Goal: Task Accomplishment & Management: Manage account settings

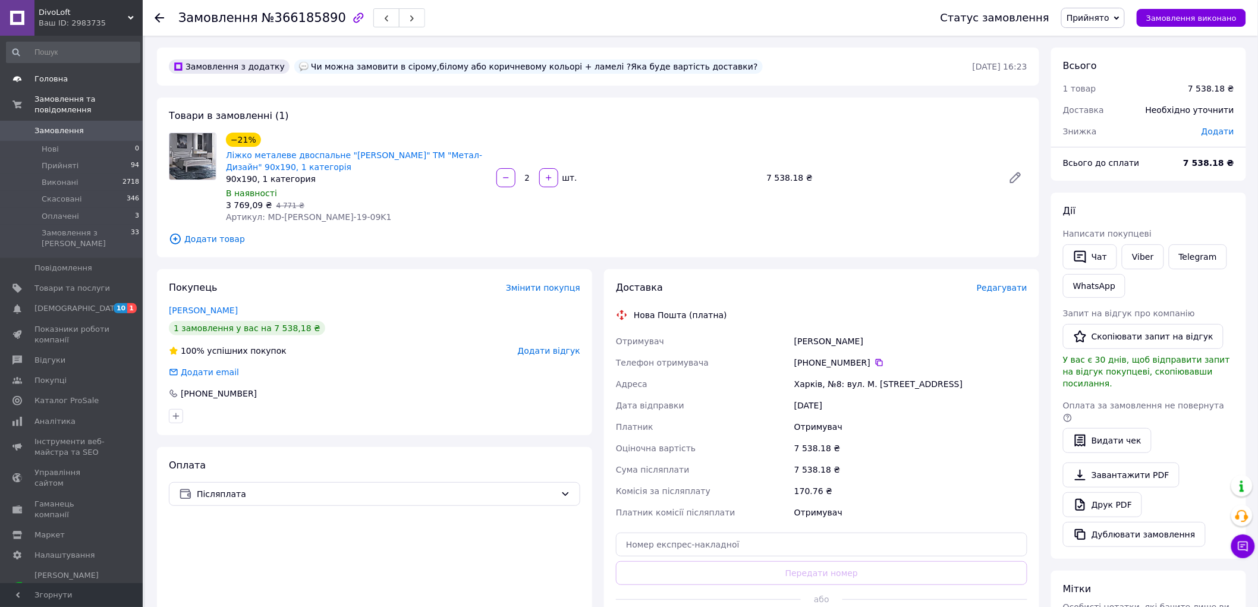
click at [45, 78] on span "Головна" at bounding box center [50, 79] width 33 height 11
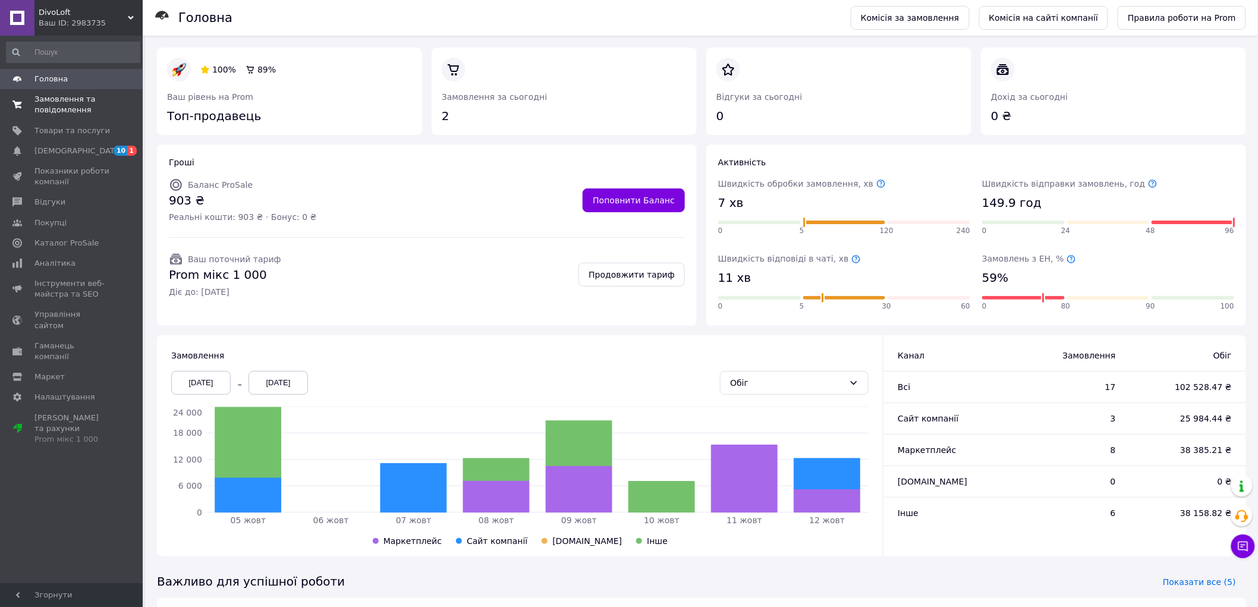
click at [51, 107] on span "Замовлення та повідомлення" at bounding box center [72, 104] width 76 height 21
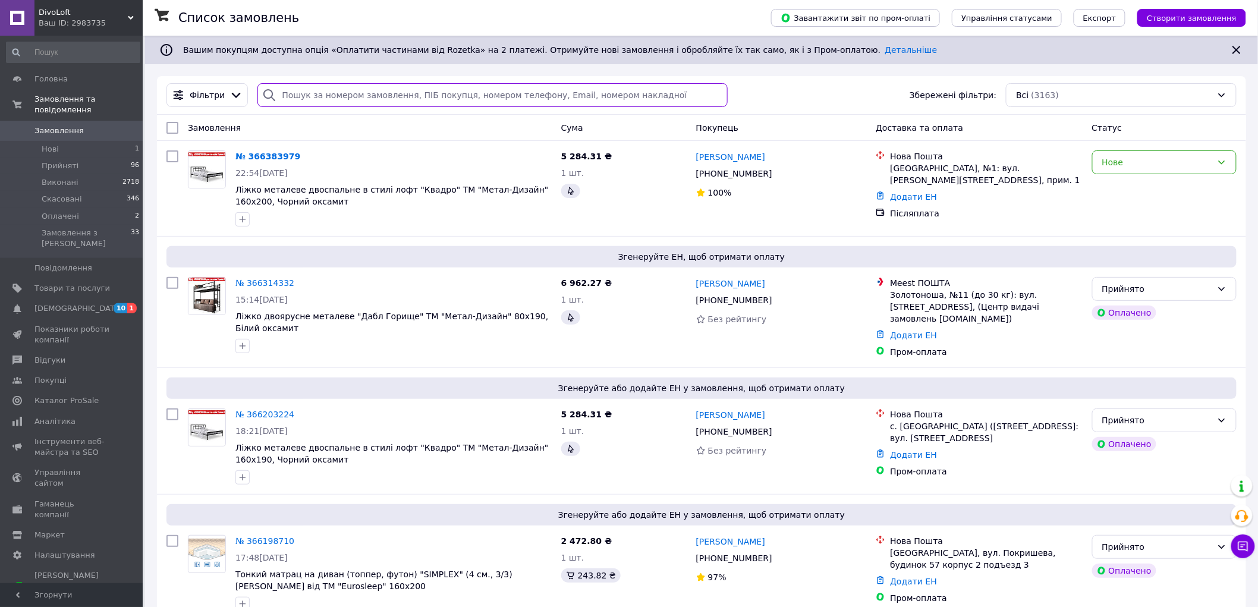
click at [308, 92] on input "search" at bounding box center [492, 95] width 470 height 24
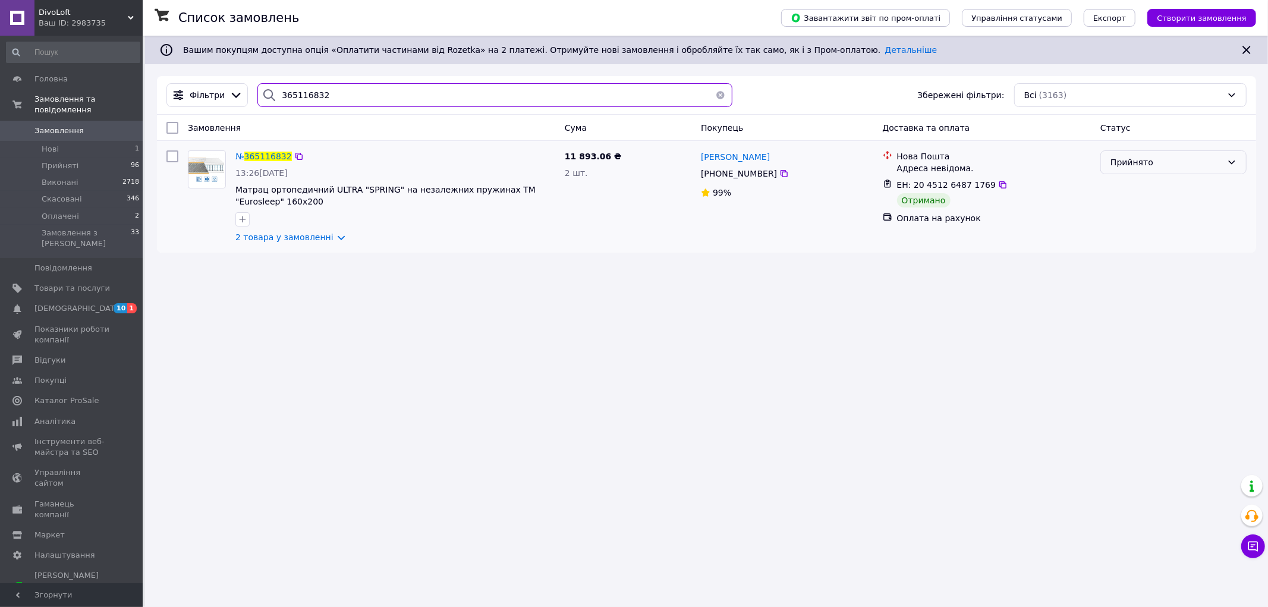
type input "365116832"
click at [1185, 163] on div "Прийнято" at bounding box center [1167, 162] width 112 height 13
click at [1161, 190] on li "Виконано" at bounding box center [1173, 188] width 145 height 21
drag, startPoint x: 322, startPoint y: 96, endPoint x: 259, endPoint y: 166, distance: 94.3
click at [271, 102] on div "365116832" at bounding box center [494, 95] width 475 height 24
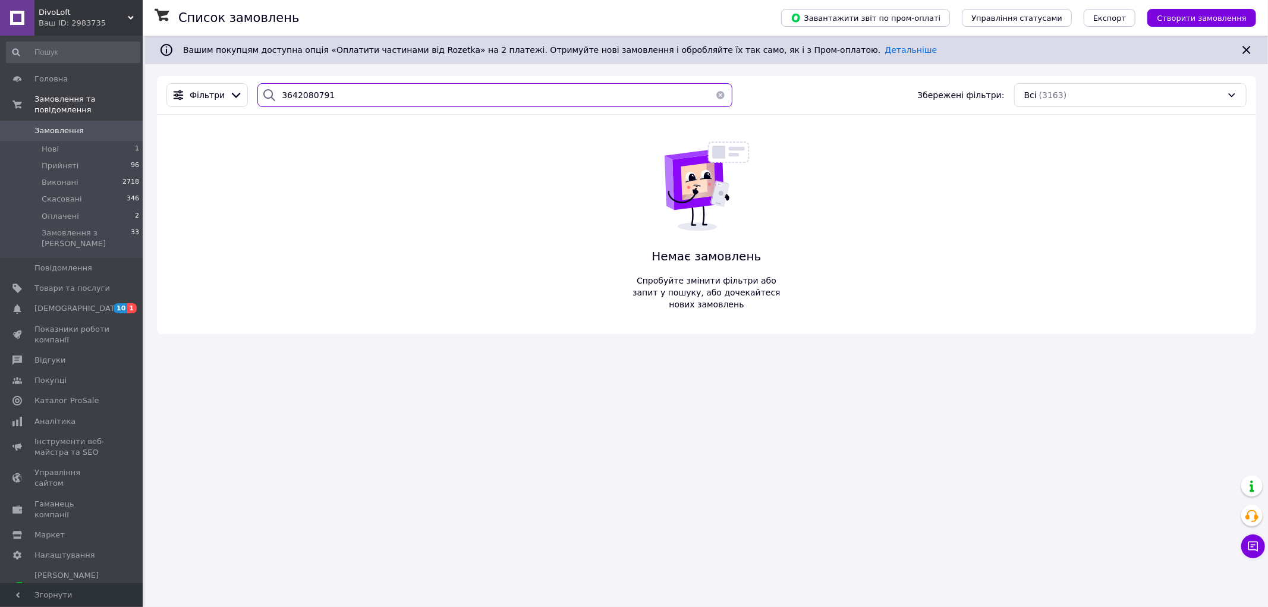
type input "3642080791"
click at [61, 125] on span "Замовлення" at bounding box center [58, 130] width 49 height 11
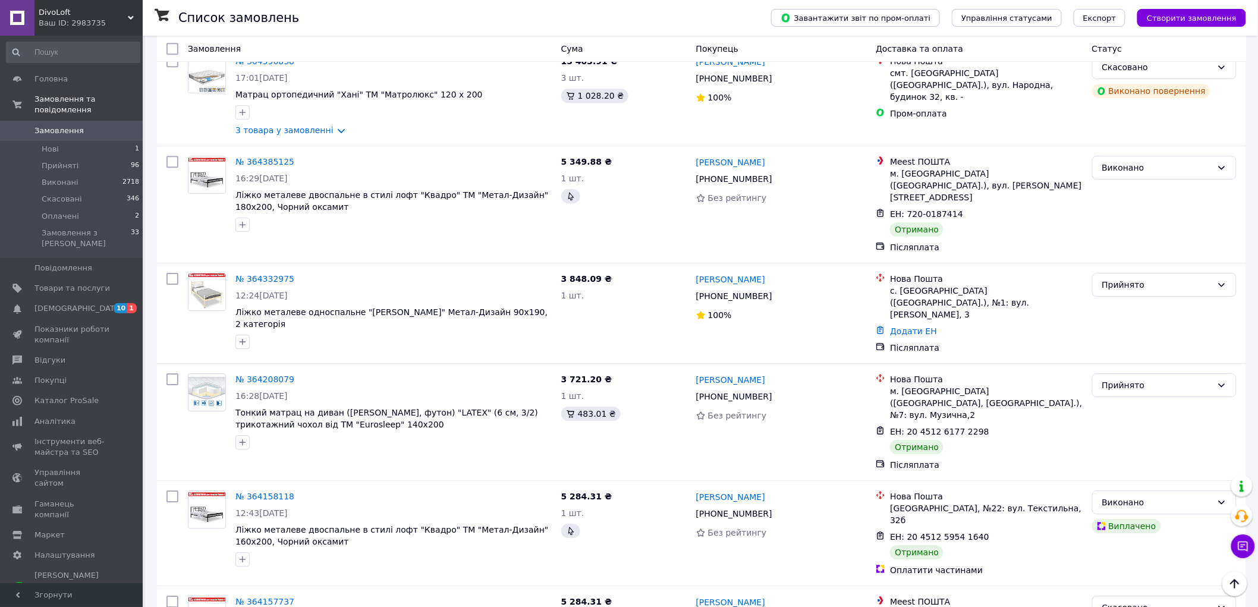
scroll to position [3369, 0]
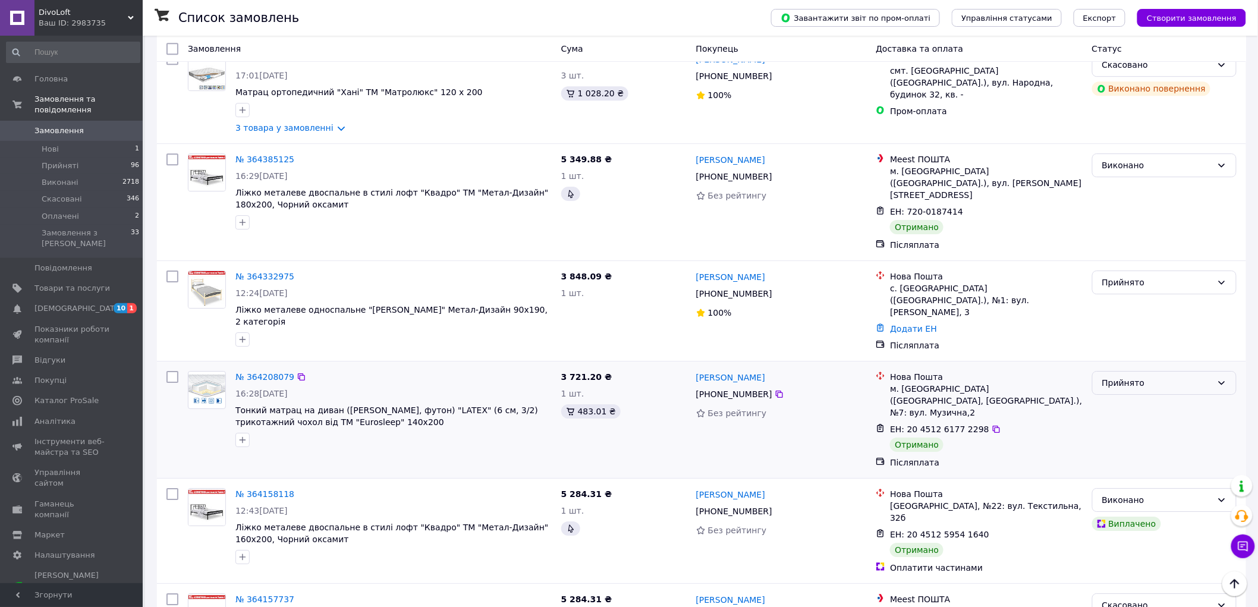
click at [1155, 376] on div "Прийнято" at bounding box center [1157, 382] width 110 height 13
click at [1119, 271] on li "Виконано" at bounding box center [1165, 268] width 144 height 21
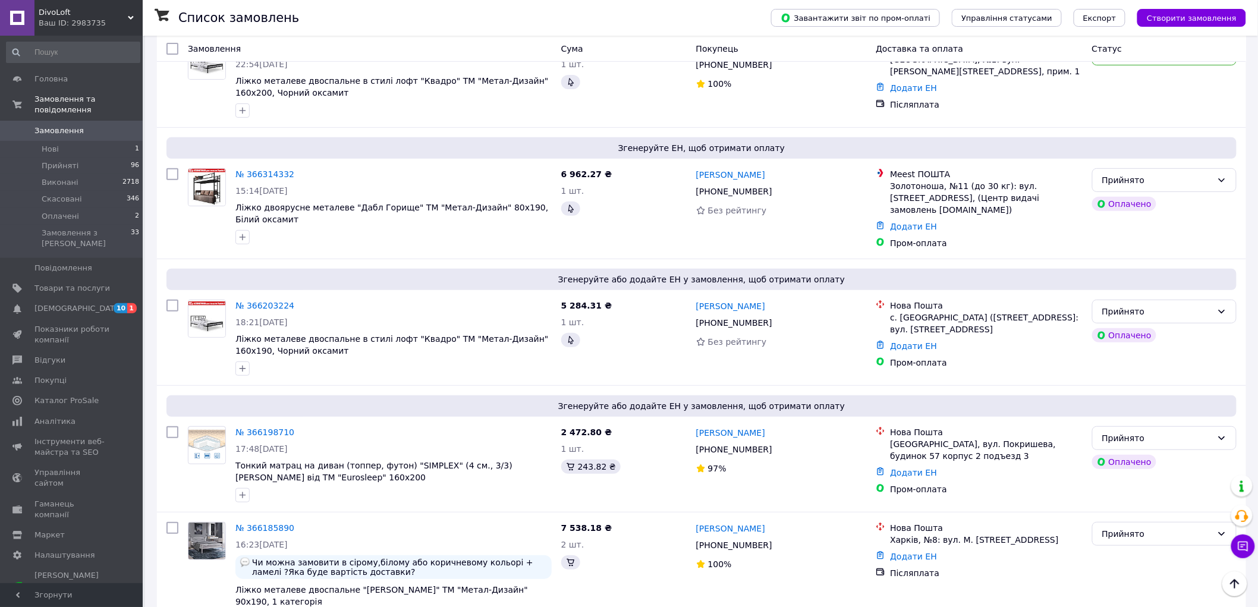
scroll to position [0, 0]
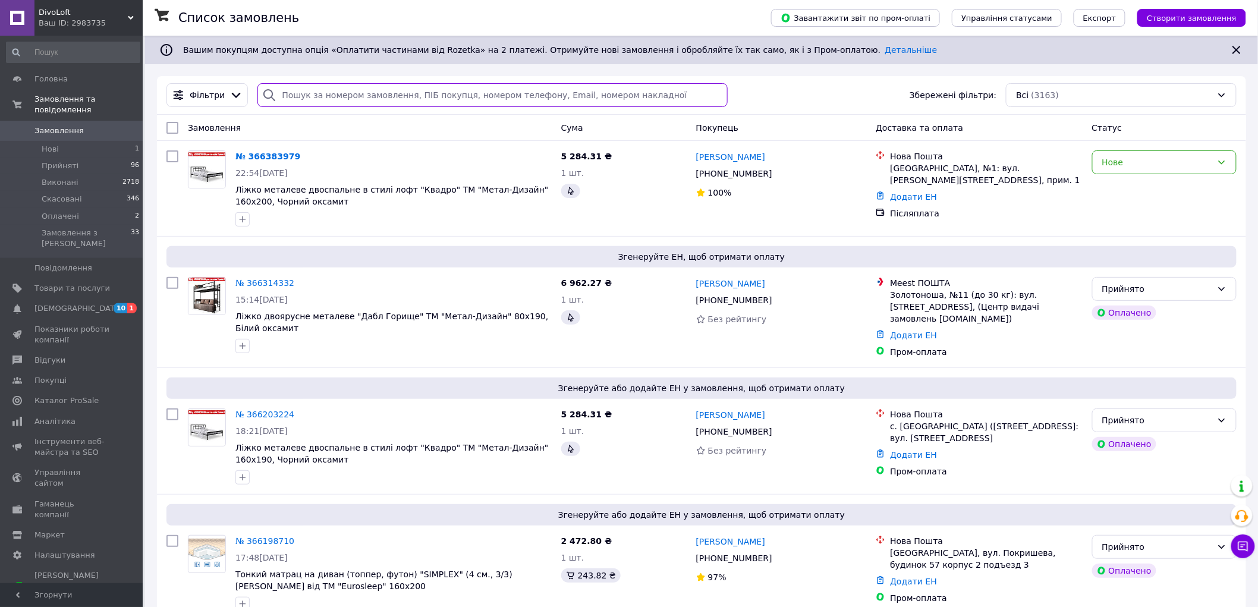
click at [293, 90] on input "search" at bounding box center [492, 95] width 470 height 24
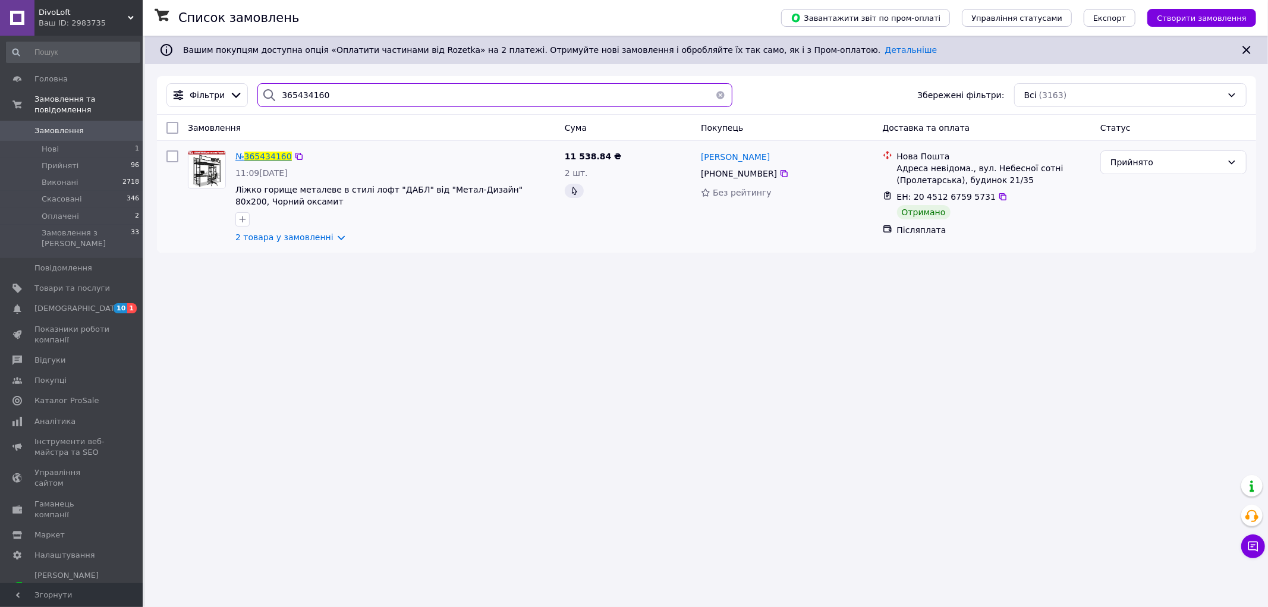
type input "365434160"
click at [260, 155] on span "365434160" at bounding box center [268, 157] width 48 height 10
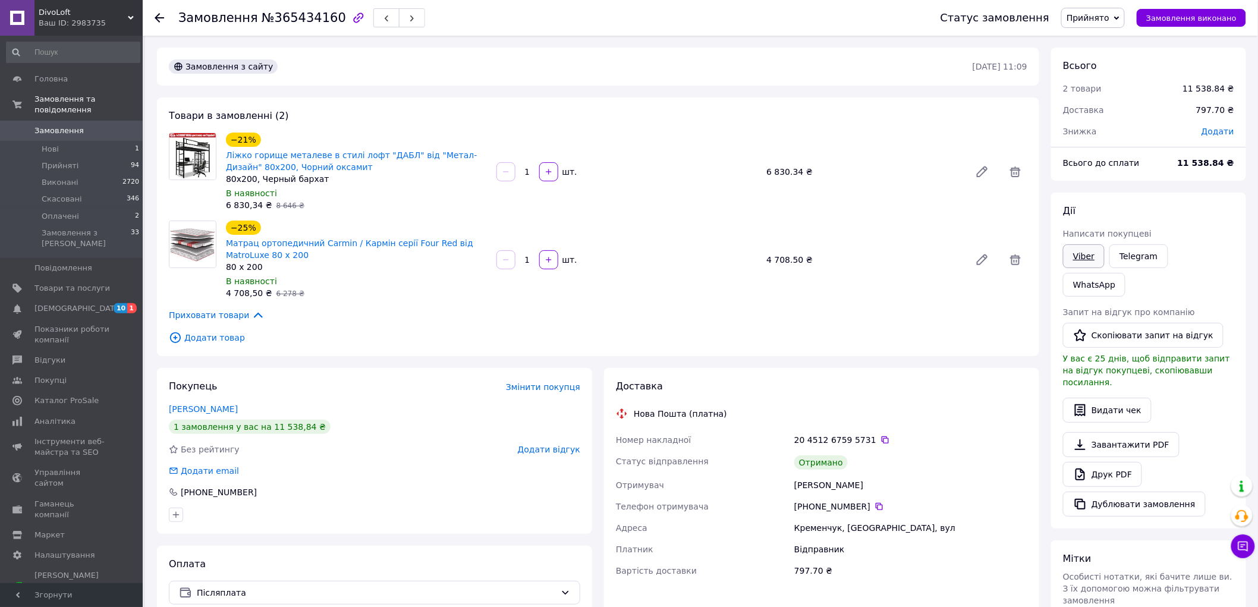
click at [1085, 254] on link "Viber" at bounding box center [1084, 256] width 42 height 24
click at [56, 125] on span "Замовлення" at bounding box center [58, 130] width 49 height 11
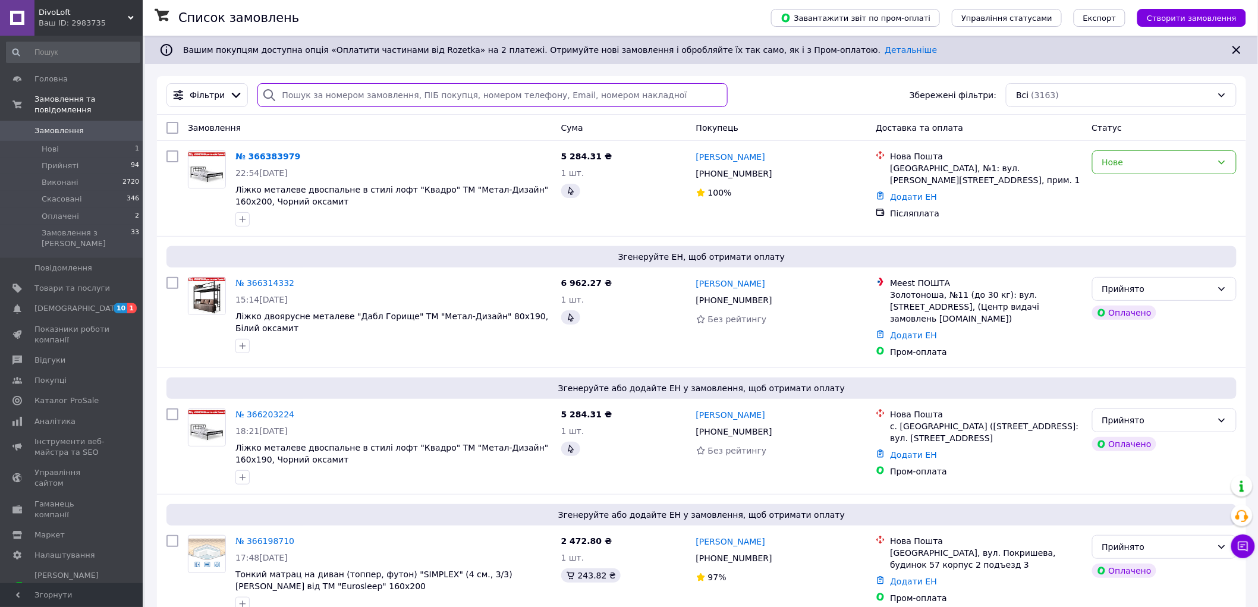
click at [331, 99] on input "search" at bounding box center [492, 95] width 470 height 24
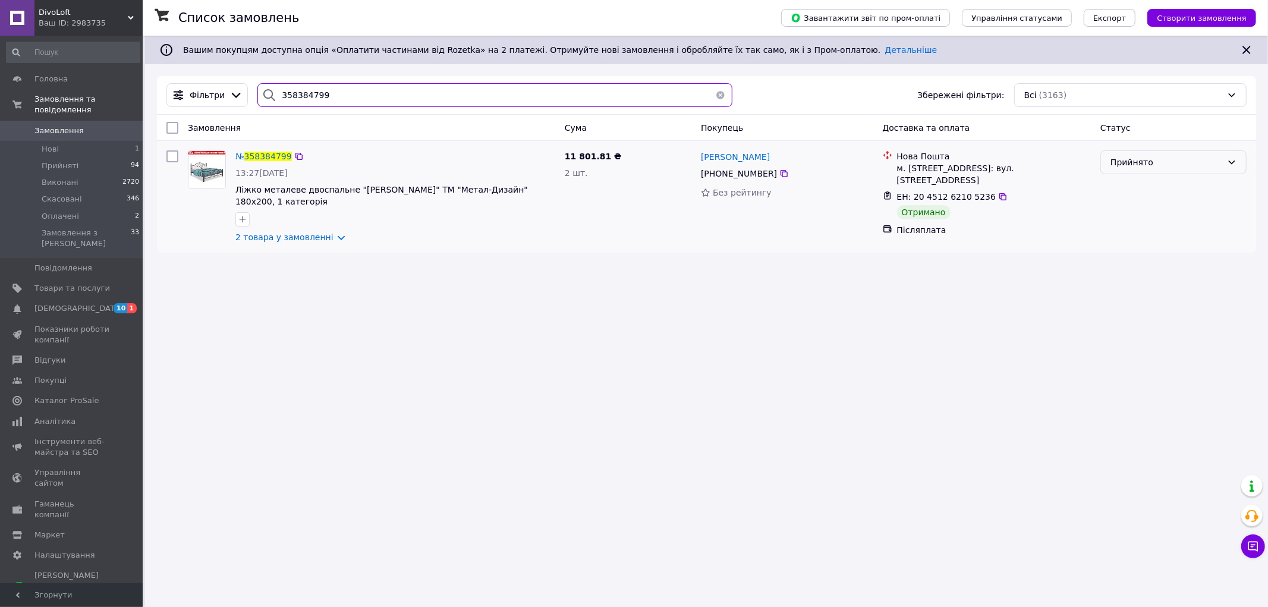
type input "358384799"
click at [1139, 165] on div "Прийнято" at bounding box center [1167, 162] width 112 height 13
click at [1133, 188] on li "Виконано" at bounding box center [1173, 188] width 145 height 21
click at [296, 158] on icon at bounding box center [299, 157] width 10 height 10
drag, startPoint x: 334, startPoint y: 91, endPoint x: 271, endPoint y: 99, distance: 63.5
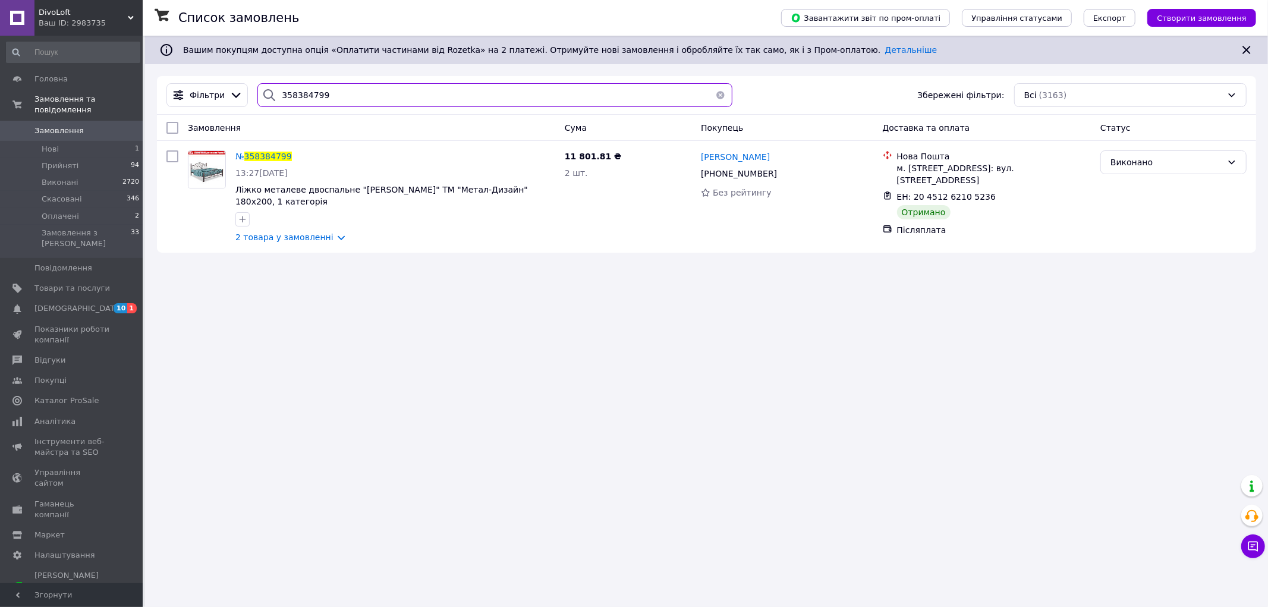
click at [271, 99] on div "358384799" at bounding box center [494, 95] width 475 height 24
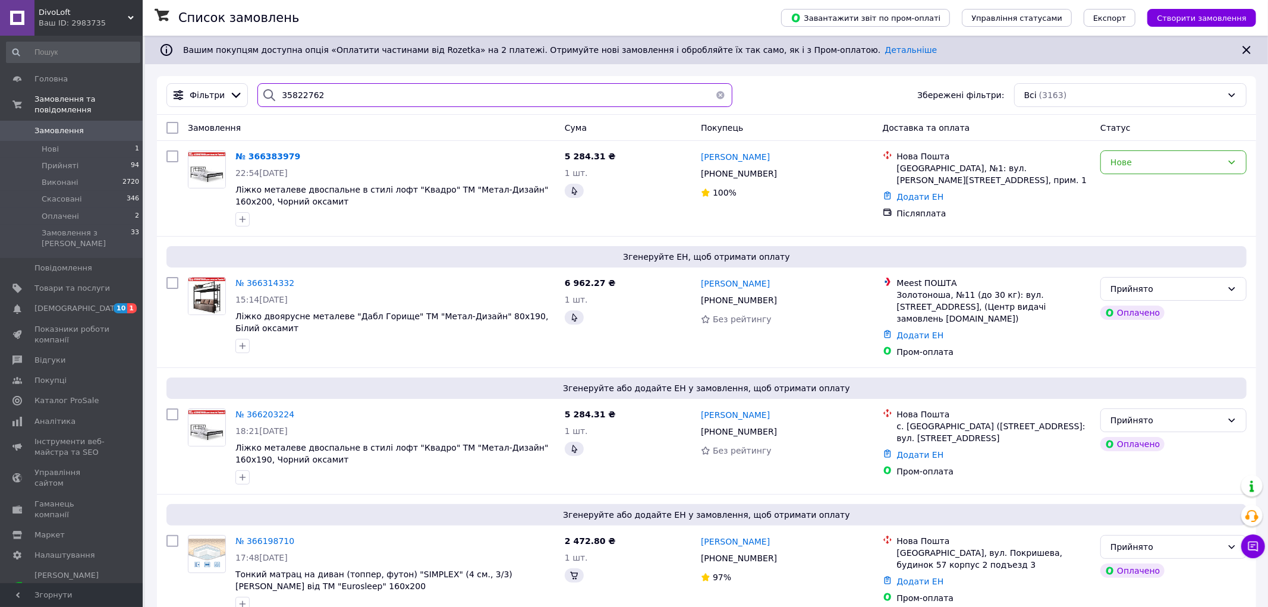
type input "358227622"
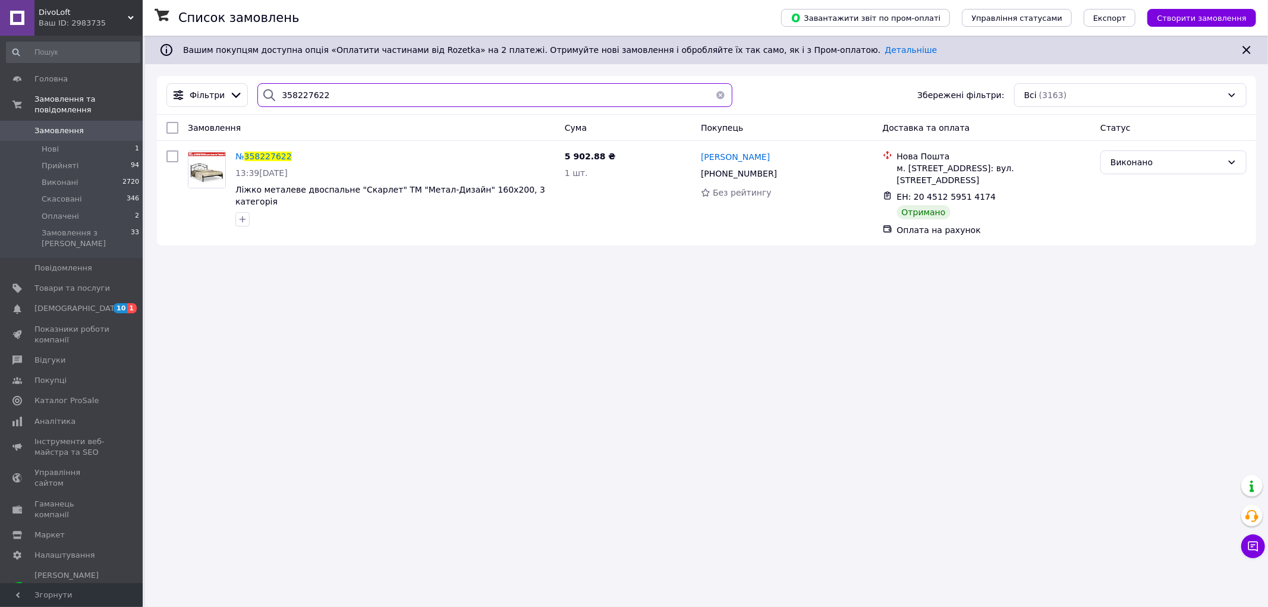
drag, startPoint x: 319, startPoint y: 94, endPoint x: 276, endPoint y: 96, distance: 42.9
click at [276, 96] on input "358227622" at bounding box center [494, 95] width 475 height 24
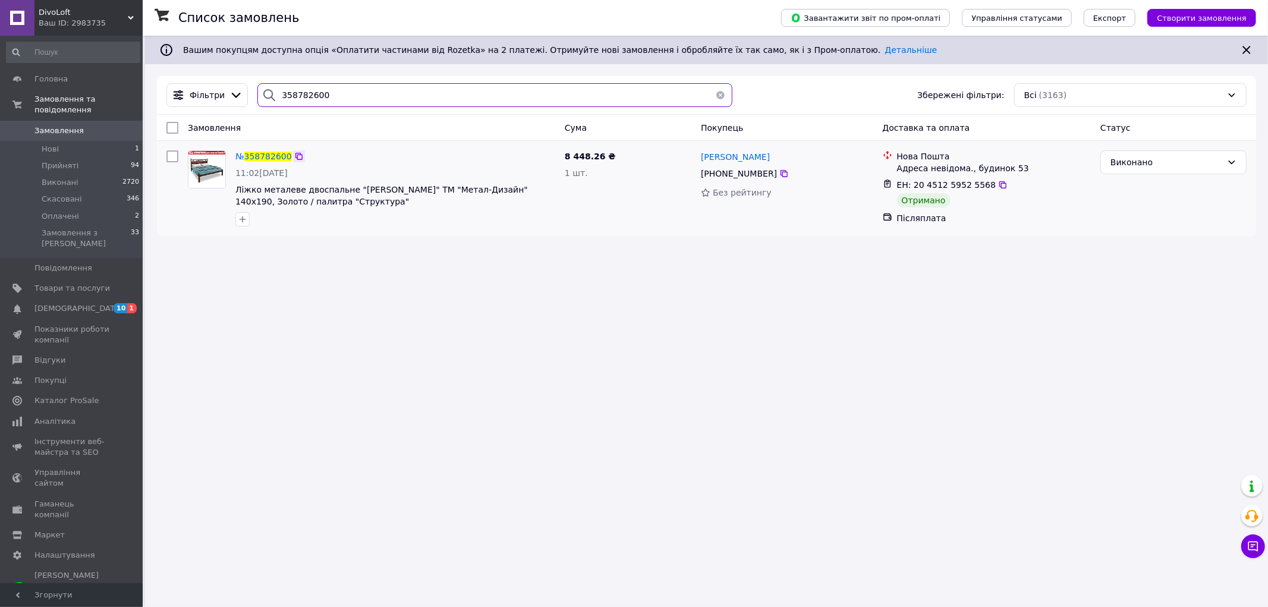
type input "358782600"
click at [295, 156] on icon at bounding box center [299, 157] width 10 height 10
drag, startPoint x: 326, startPoint y: 95, endPoint x: 274, endPoint y: 98, distance: 51.8
click at [274, 98] on div "358782600" at bounding box center [494, 95] width 475 height 24
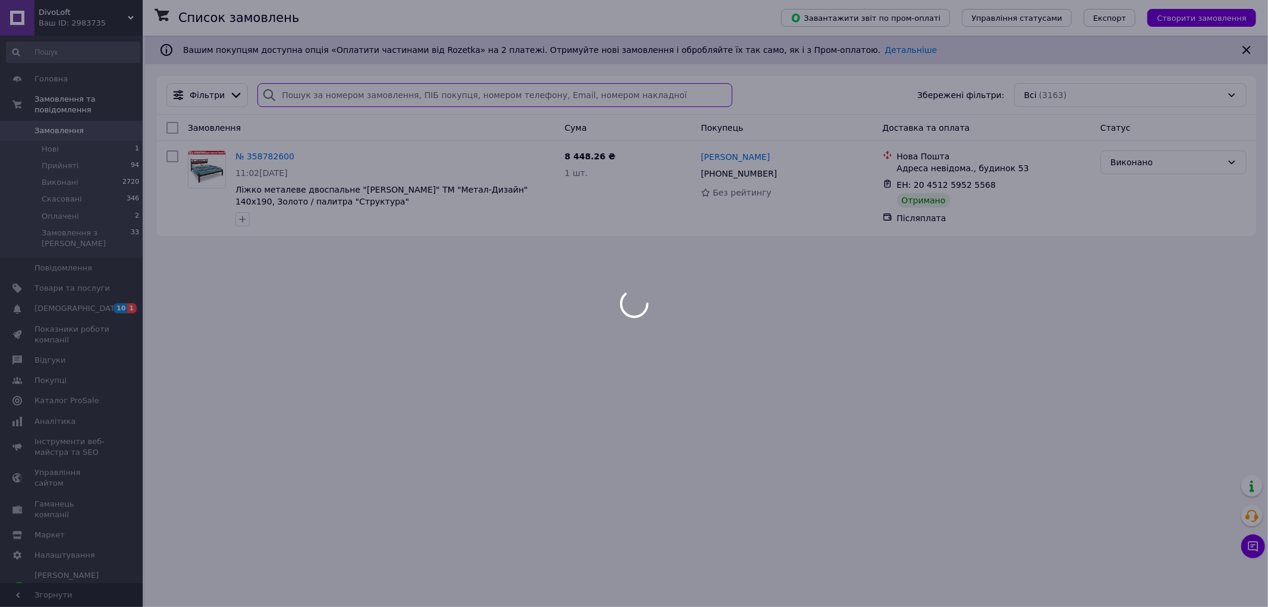
type input "359147197"
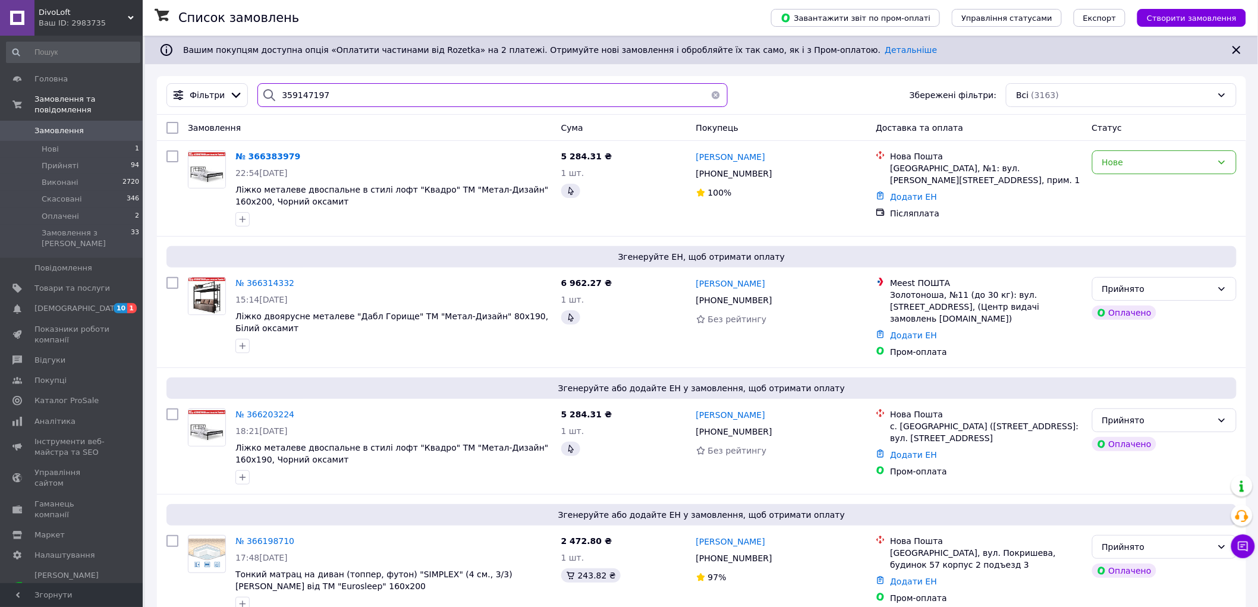
drag, startPoint x: 325, startPoint y: 98, endPoint x: 266, endPoint y: 97, distance: 59.5
click at [266, 97] on div "359147197" at bounding box center [492, 95] width 470 height 24
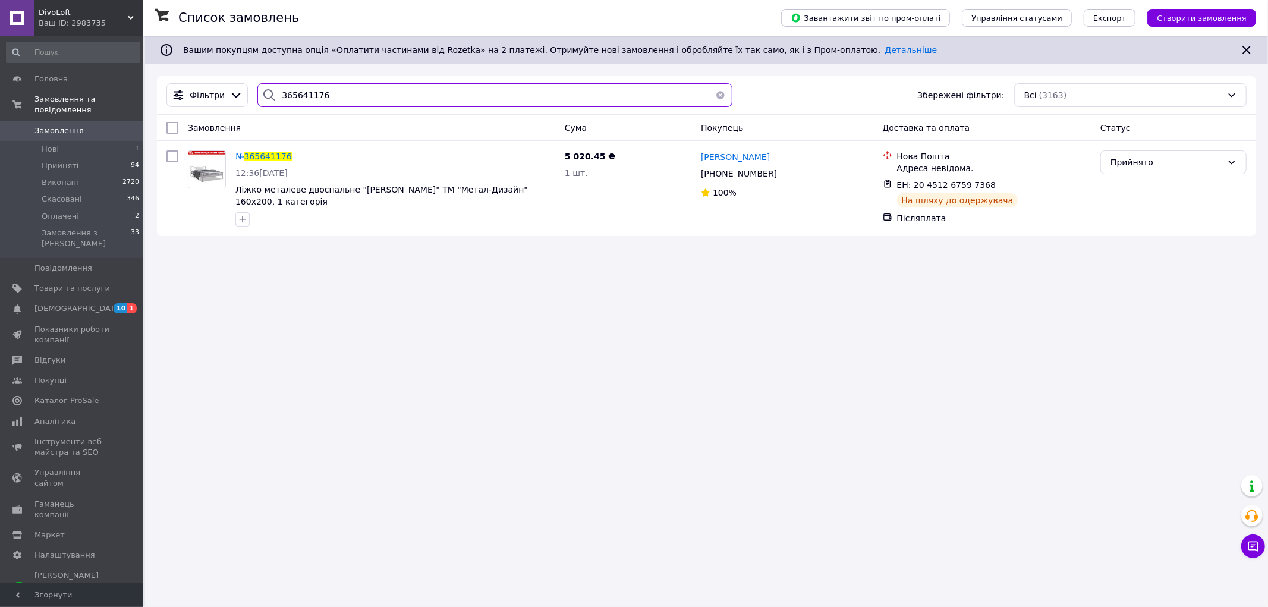
type input "365641176"
drag, startPoint x: 329, startPoint y: 99, endPoint x: 272, endPoint y: 101, distance: 57.1
click at [272, 101] on div "365641176" at bounding box center [494, 95] width 475 height 24
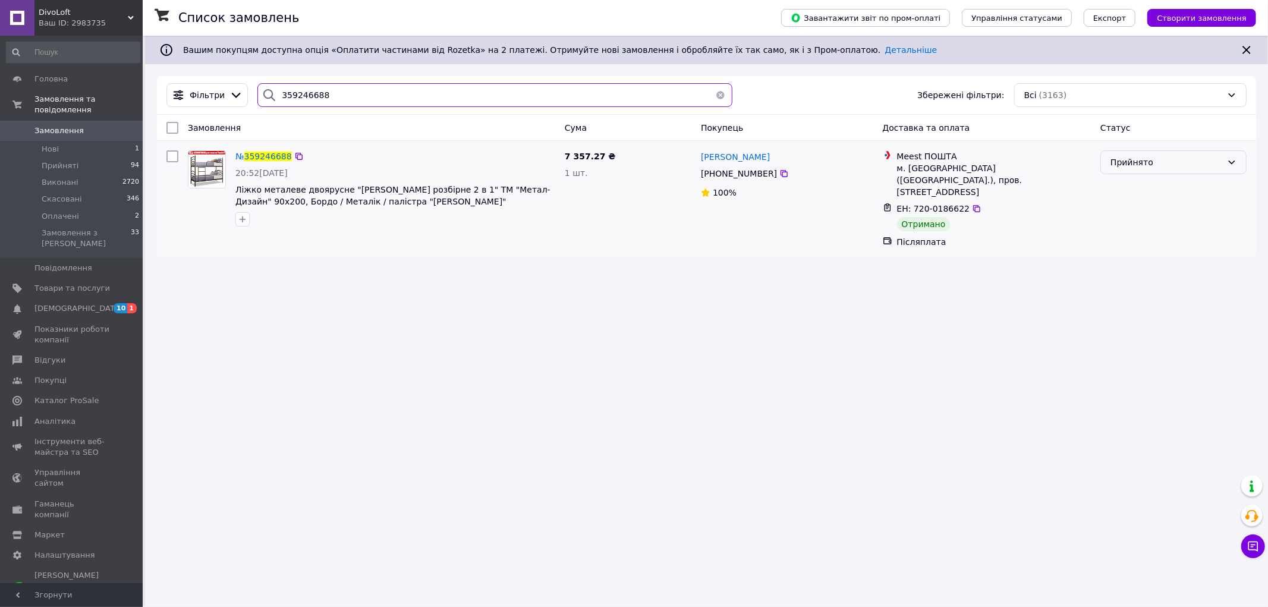
type input "359246688"
click at [1142, 165] on div "Прийнято" at bounding box center [1167, 162] width 112 height 13
click at [1130, 189] on li "Виконано" at bounding box center [1173, 188] width 145 height 21
drag, startPoint x: 323, startPoint y: 90, endPoint x: 269, endPoint y: 95, distance: 54.9
click at [269, 95] on div "359246688" at bounding box center [494, 95] width 475 height 24
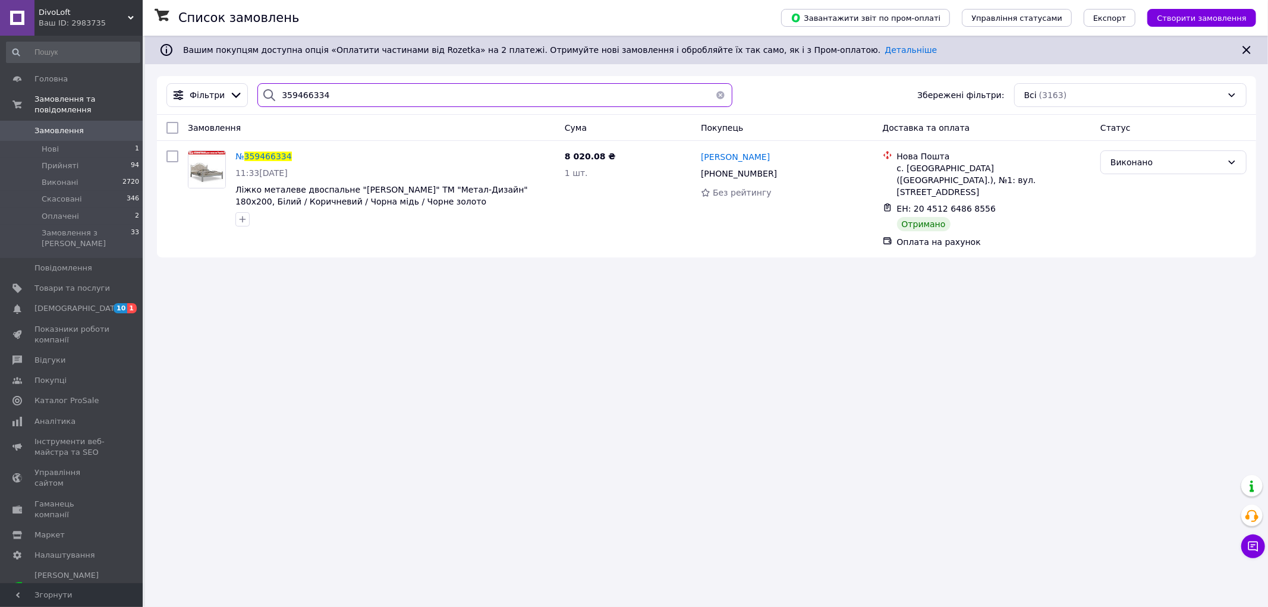
type input "359466334"
click at [720, 98] on button "button" at bounding box center [721, 95] width 24 height 24
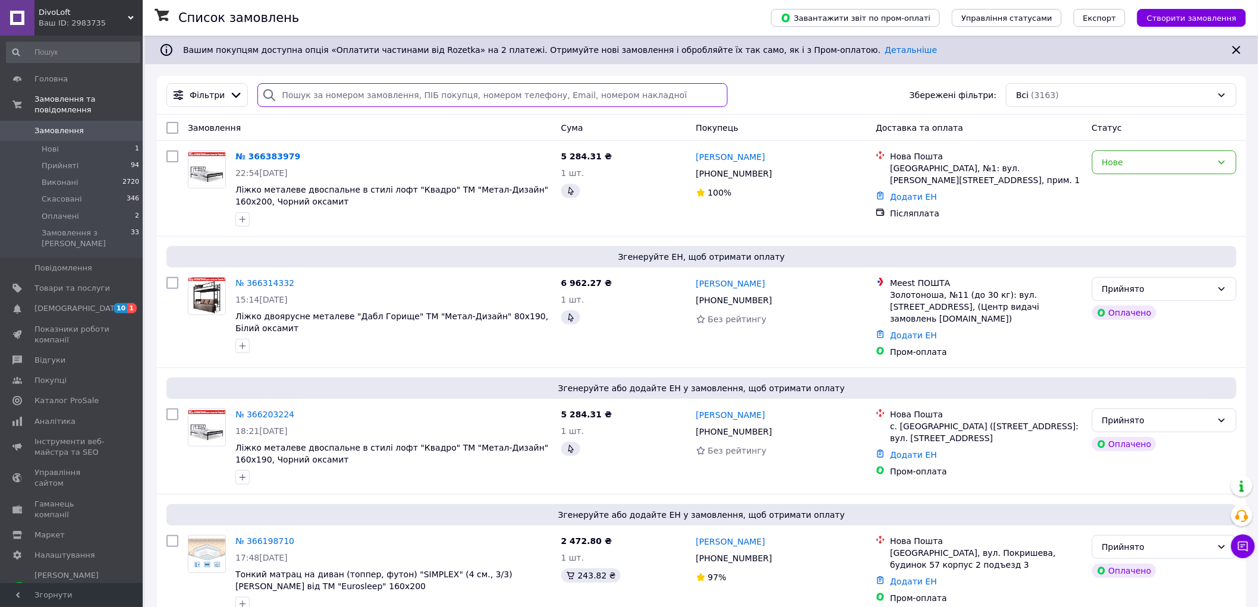
click at [287, 96] on input "search" at bounding box center [492, 95] width 470 height 24
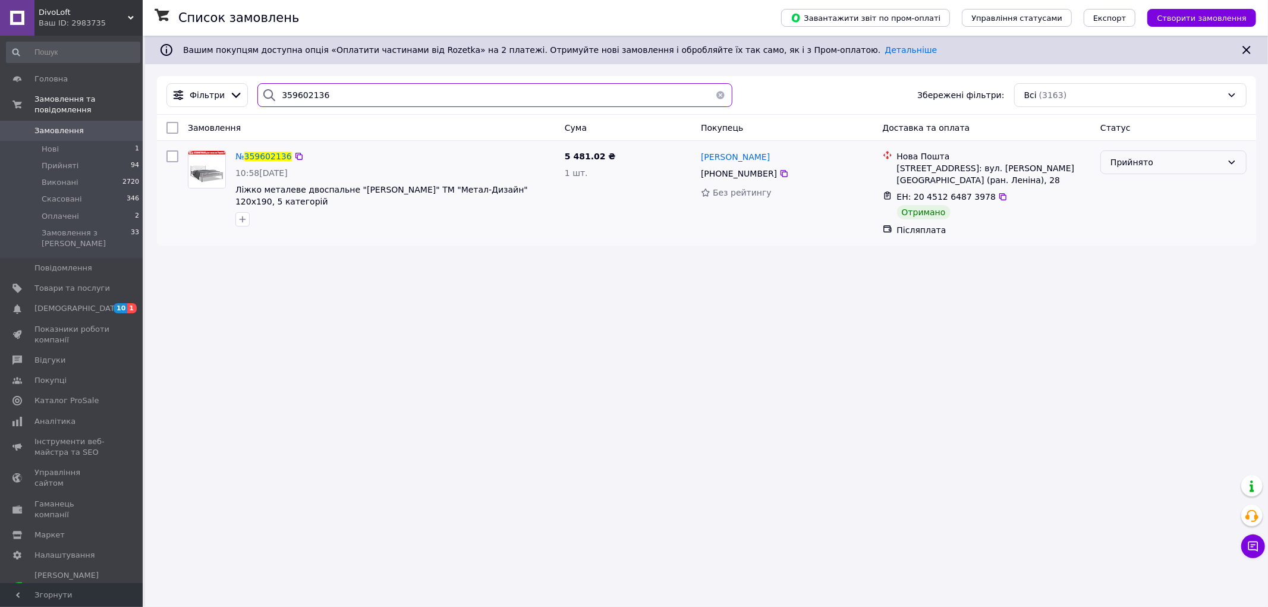
type input "359602136"
click at [1168, 156] on div "Прийнято" at bounding box center [1174, 162] width 146 height 24
click at [1144, 187] on li "Виконано" at bounding box center [1173, 188] width 145 height 21
drag, startPoint x: 323, startPoint y: 93, endPoint x: 271, endPoint y: 99, distance: 52.7
click at [271, 99] on div "359602136" at bounding box center [494, 95] width 475 height 24
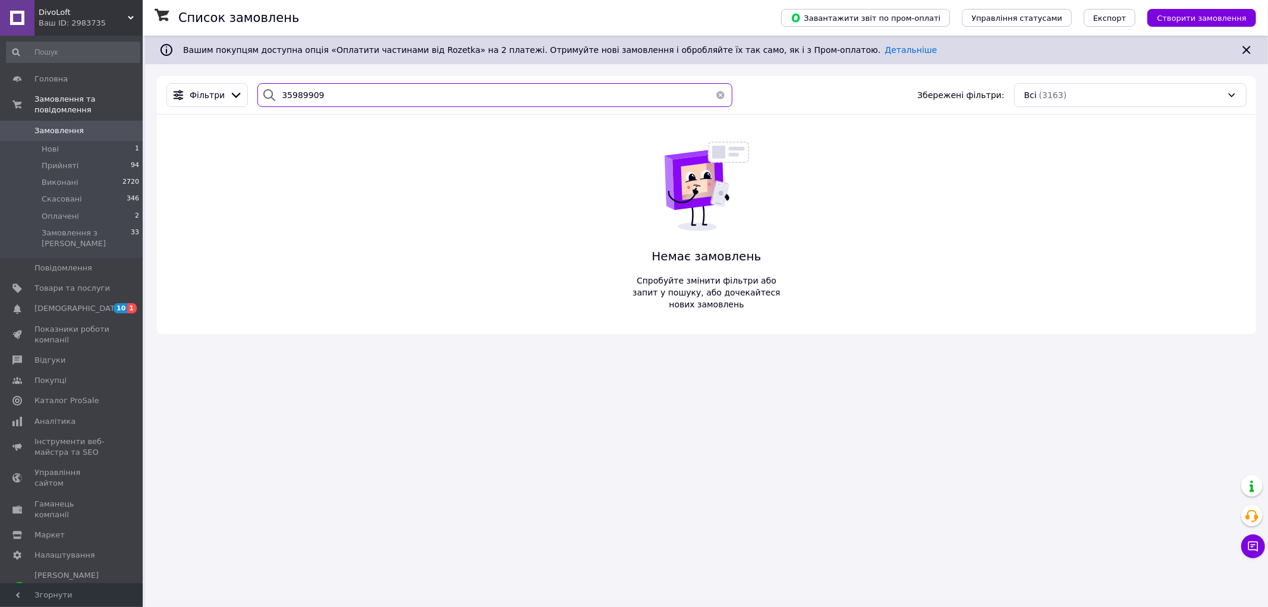
type input "359899095"
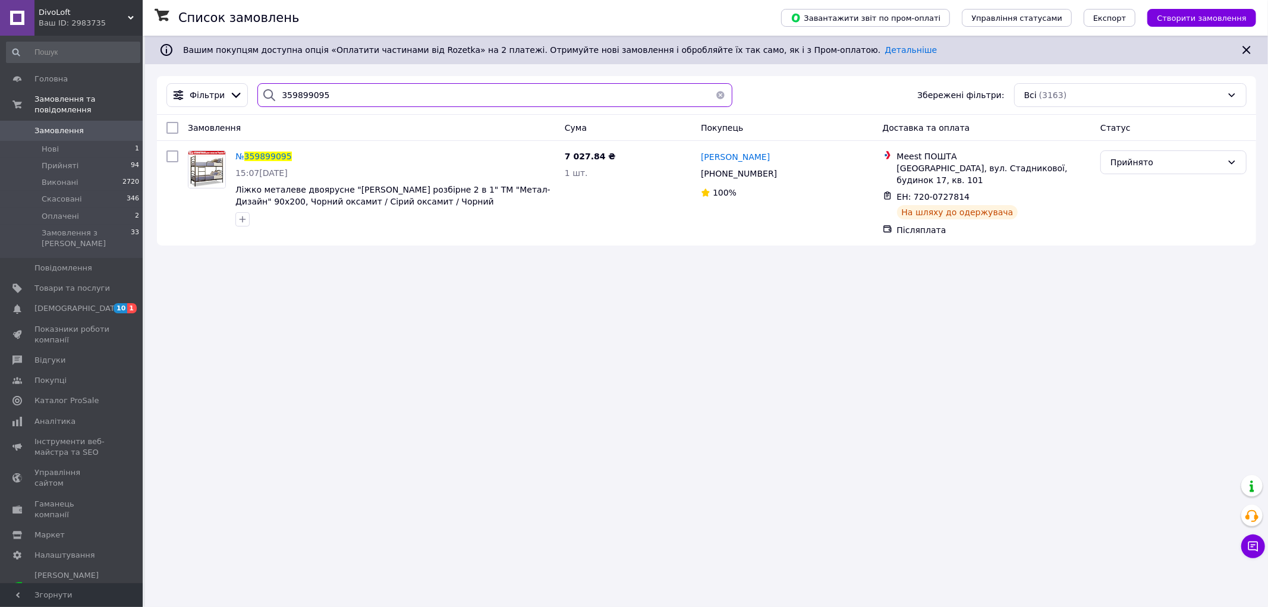
drag, startPoint x: 321, startPoint y: 93, endPoint x: 270, endPoint y: 101, distance: 51.7
click at [270, 101] on div "359899095" at bounding box center [494, 95] width 475 height 24
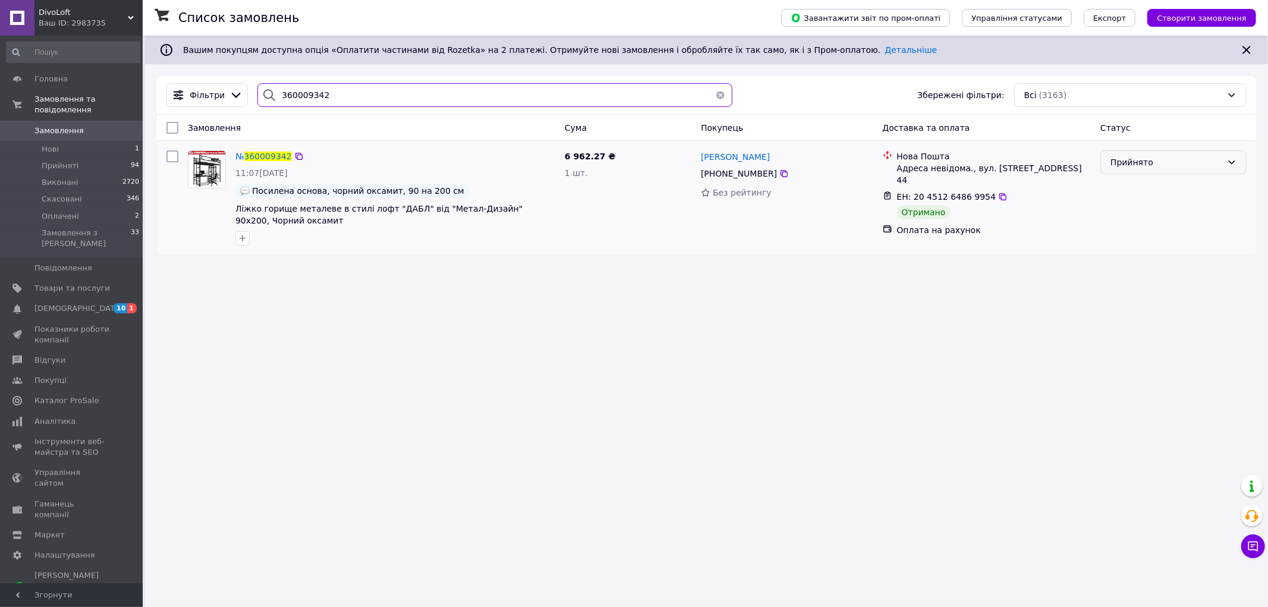
type input "360009342"
click at [1179, 166] on div "Прийнято" at bounding box center [1167, 162] width 112 height 13
click at [1162, 187] on li "Виконано" at bounding box center [1173, 188] width 145 height 21
drag, startPoint x: 331, startPoint y: 92, endPoint x: 272, endPoint y: 92, distance: 58.3
click at [272, 92] on div "360009342" at bounding box center [494, 95] width 475 height 24
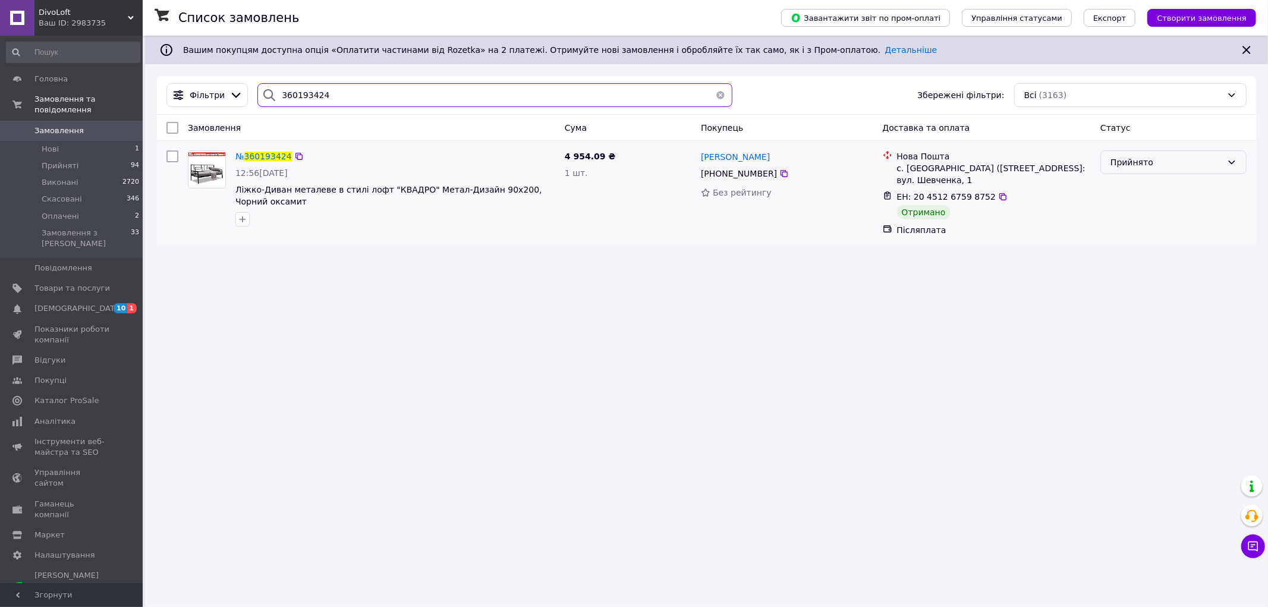
type input "360193424"
click at [1207, 158] on div "Прийнято" at bounding box center [1167, 162] width 112 height 13
click at [1190, 183] on li "Виконано" at bounding box center [1173, 188] width 145 height 21
drag, startPoint x: 321, startPoint y: 93, endPoint x: 276, endPoint y: 94, distance: 45.2
click at [276, 94] on input "360193424" at bounding box center [494, 95] width 475 height 24
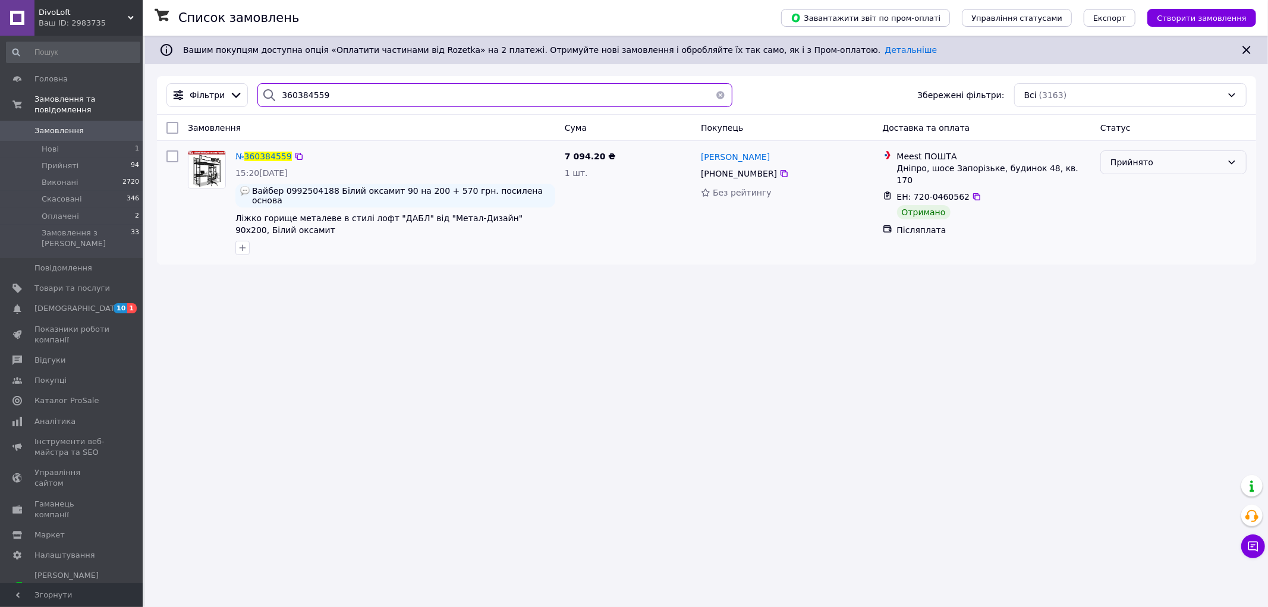
type input "360384559"
click at [1184, 159] on div "Прийнято" at bounding box center [1167, 162] width 112 height 13
click at [1161, 187] on li "Виконано" at bounding box center [1173, 188] width 145 height 21
drag, startPoint x: 336, startPoint y: 90, endPoint x: 275, endPoint y: 99, distance: 61.9
click at [275, 99] on div "360384559" at bounding box center [494, 95] width 475 height 24
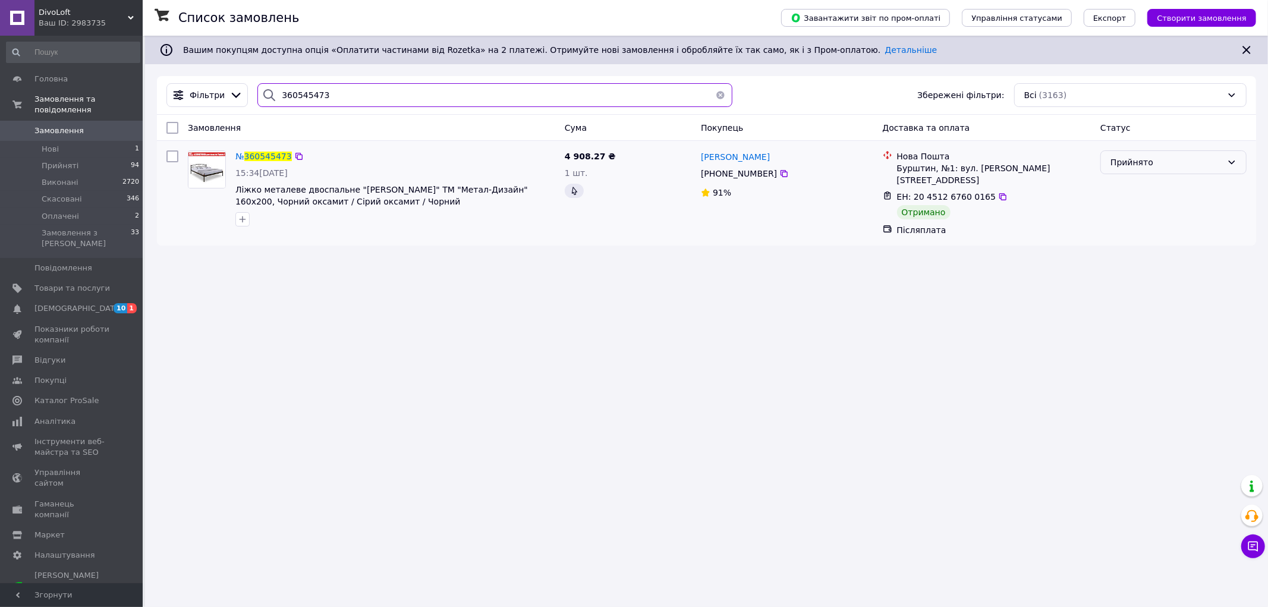
type input "360545473"
click at [1173, 159] on div "Прийнято" at bounding box center [1167, 162] width 112 height 13
click at [1158, 185] on li "Виконано" at bounding box center [1173, 188] width 145 height 21
drag, startPoint x: 332, startPoint y: 94, endPoint x: 277, endPoint y: 96, distance: 54.8
click at [277, 96] on input "360545473" at bounding box center [494, 95] width 475 height 24
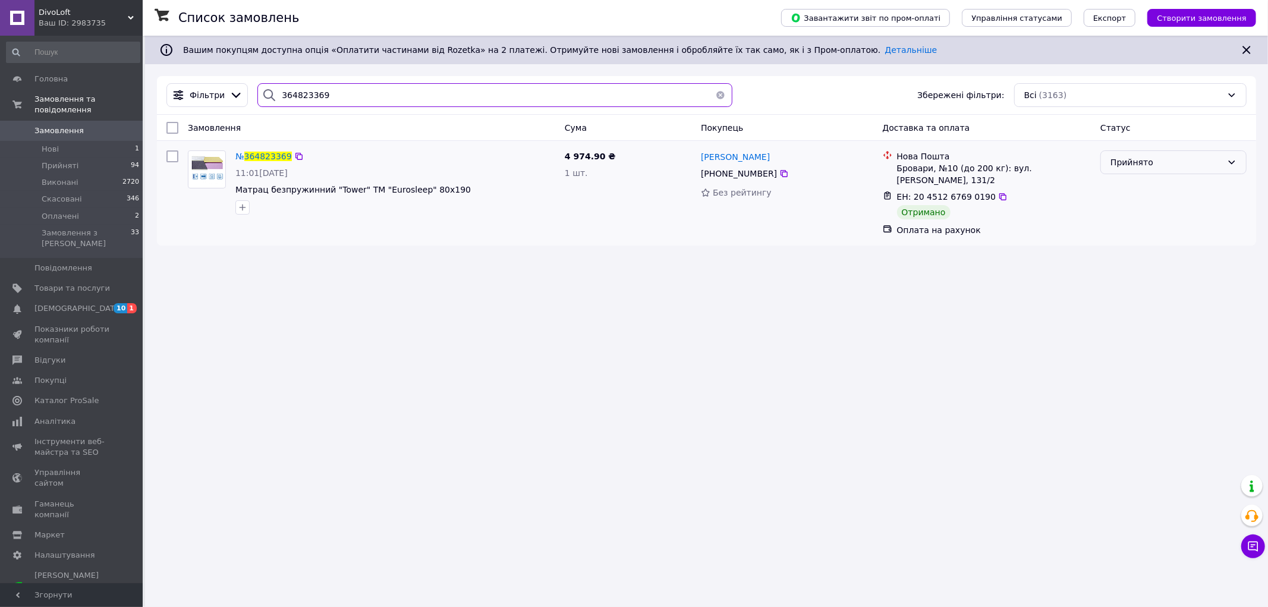
type input "364823369"
click at [1148, 157] on div "Прийнято" at bounding box center [1167, 162] width 112 height 13
click at [1133, 186] on li "Виконано" at bounding box center [1173, 188] width 145 height 21
drag, startPoint x: 324, startPoint y: 95, endPoint x: 270, endPoint y: 102, distance: 54.5
click at [270, 102] on div "364823369" at bounding box center [494, 95] width 475 height 24
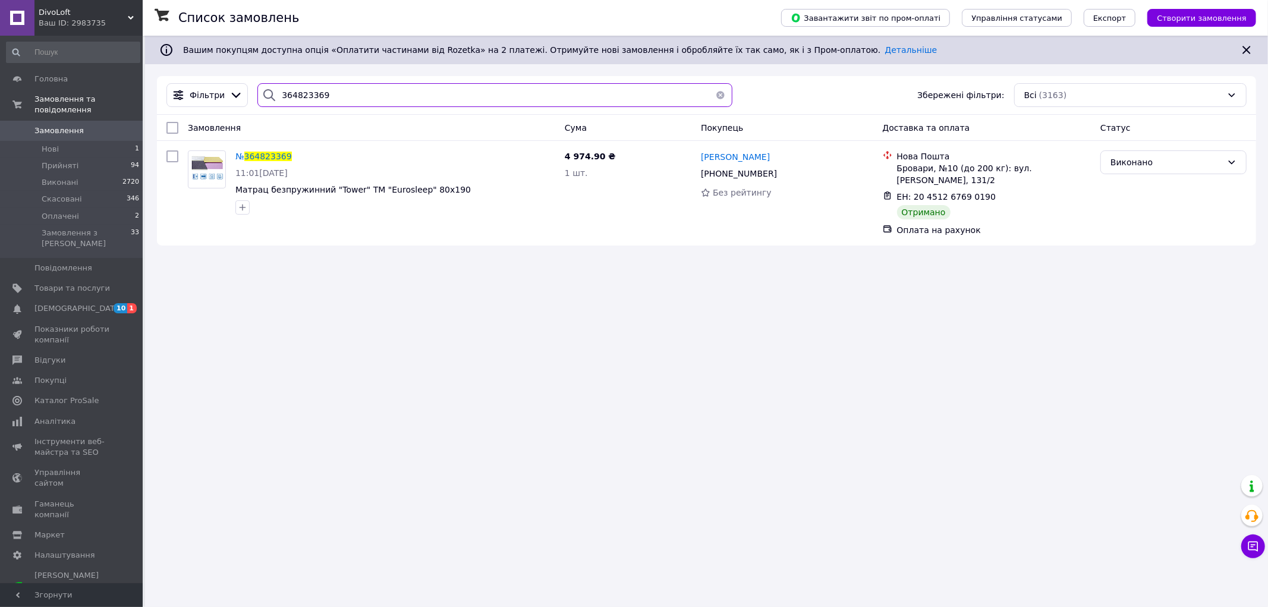
click at [319, 98] on input "364823369" at bounding box center [494, 95] width 475 height 24
drag, startPoint x: 325, startPoint y: 95, endPoint x: 275, endPoint y: 96, distance: 50.5
click at [275, 96] on div "364823369" at bounding box center [494, 95] width 475 height 24
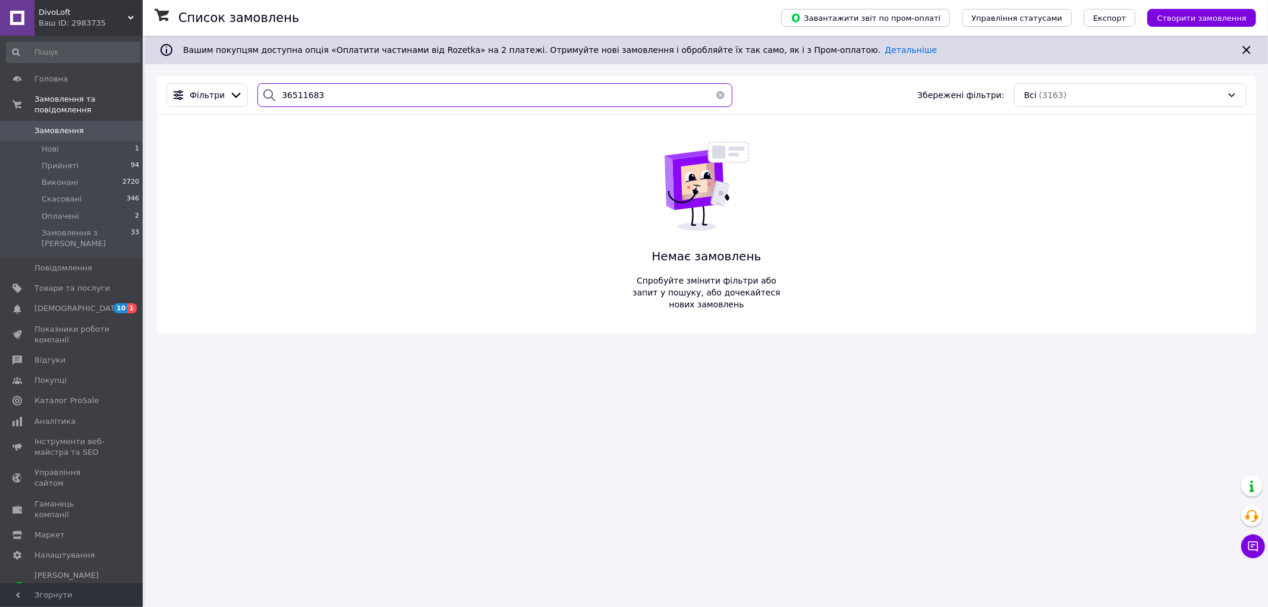
type input "365116832"
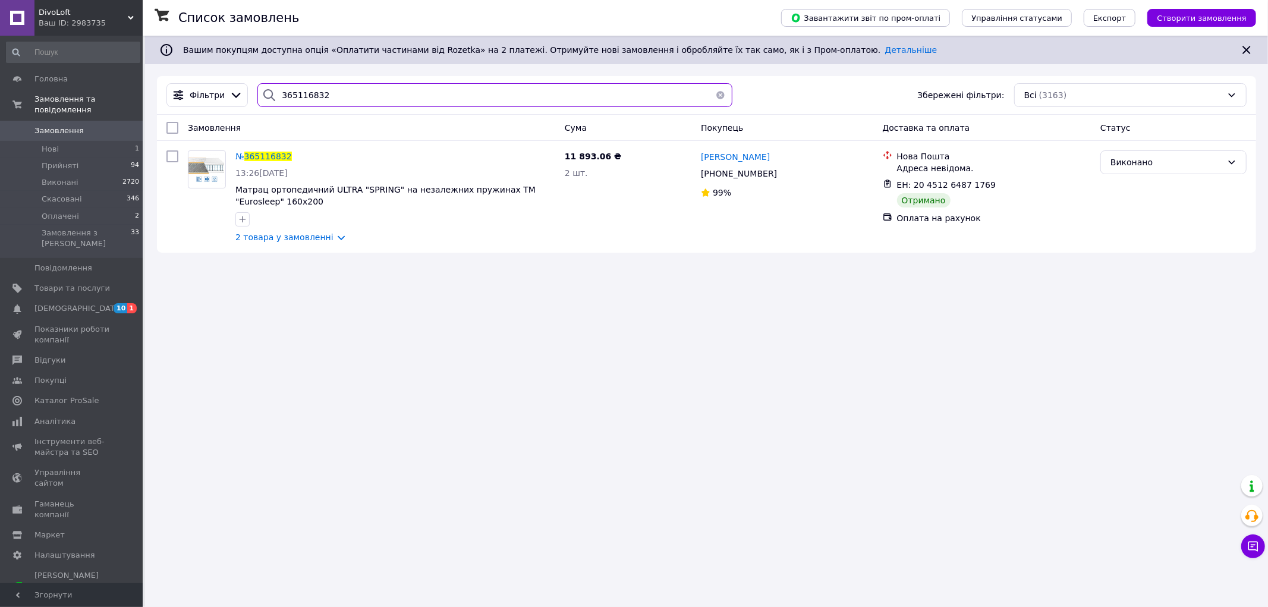
drag, startPoint x: 325, startPoint y: 87, endPoint x: 268, endPoint y: 101, distance: 58.1
click at [268, 101] on div "365116832" at bounding box center [494, 95] width 475 height 24
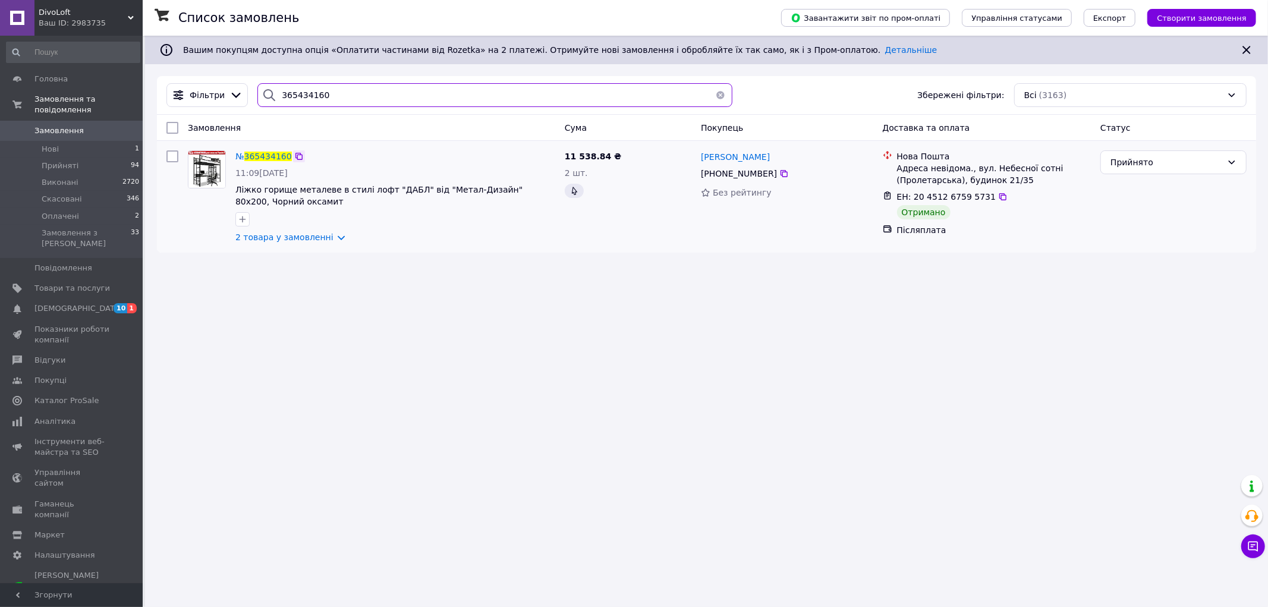
type input "365434160"
click at [296, 157] on icon at bounding box center [299, 156] width 7 height 7
click at [62, 125] on span "Замовлення" at bounding box center [58, 130] width 49 height 11
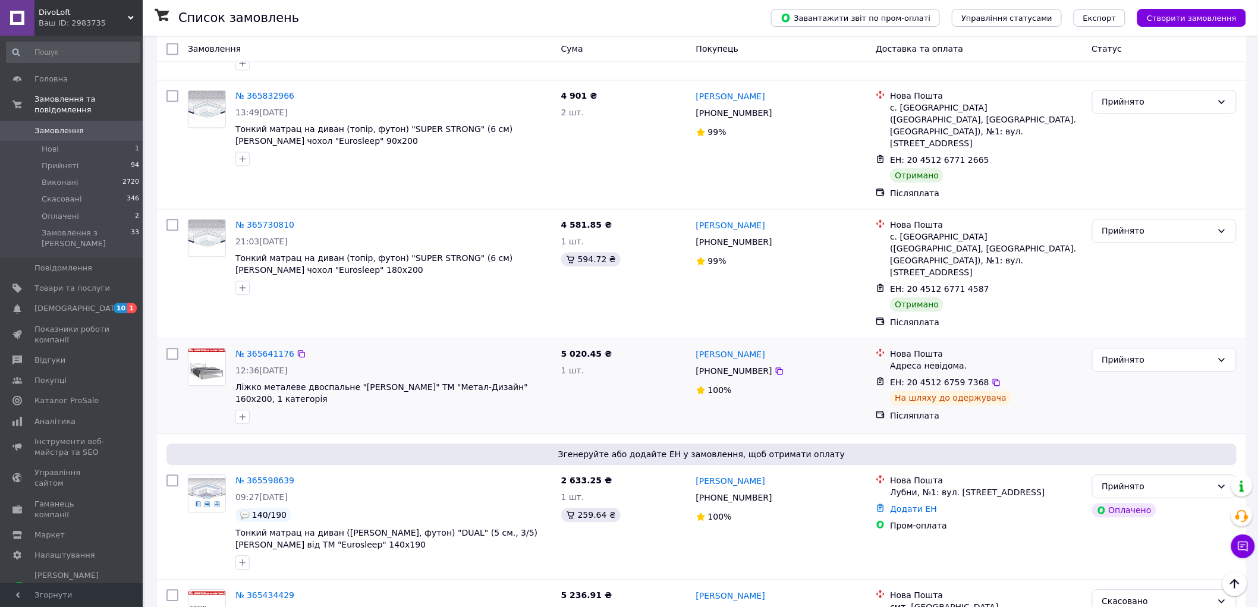
scroll to position [1057, 0]
click at [1155, 223] on div "Прийнято" at bounding box center [1157, 229] width 110 height 13
click at [1142, 227] on li "Виконано" at bounding box center [1165, 227] width 144 height 21
click at [1144, 98] on div "Прийнято" at bounding box center [1157, 100] width 110 height 13
click at [1133, 121] on li "Виконано" at bounding box center [1165, 121] width 144 height 21
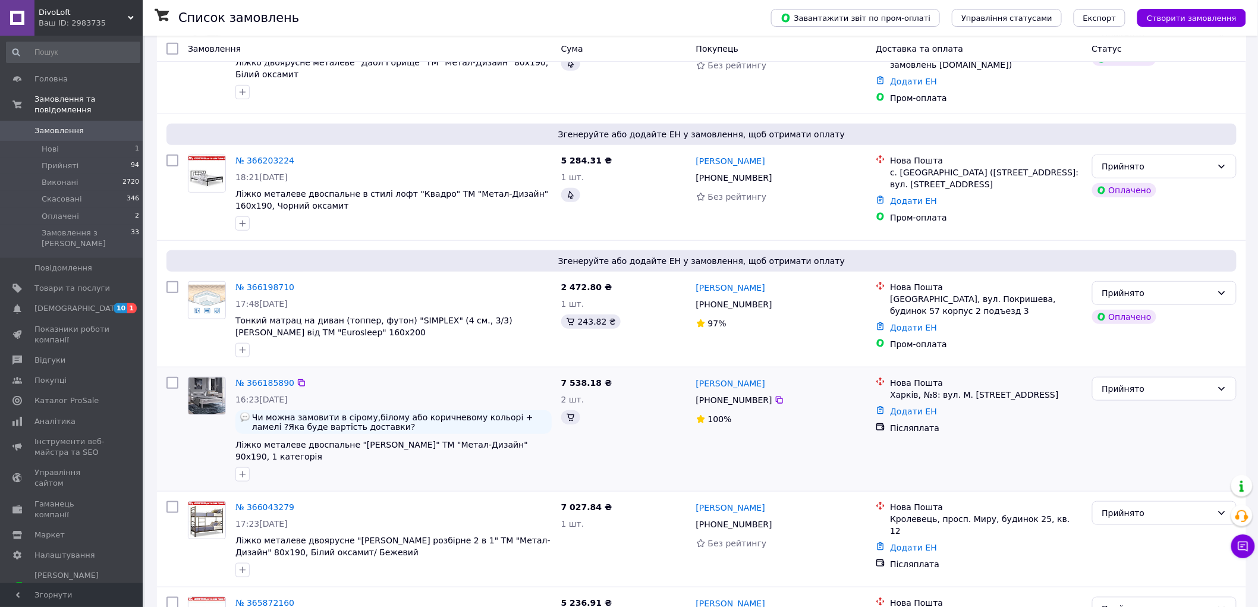
scroll to position [264, 0]
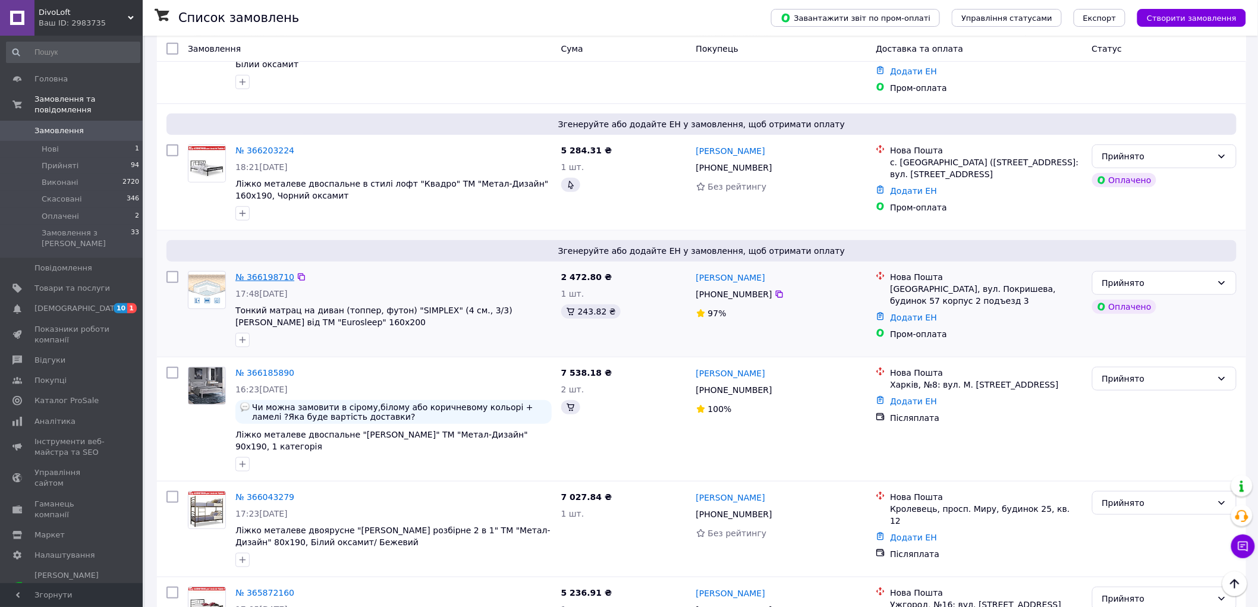
click at [253, 274] on link "№ 366198710" at bounding box center [264, 277] width 59 height 10
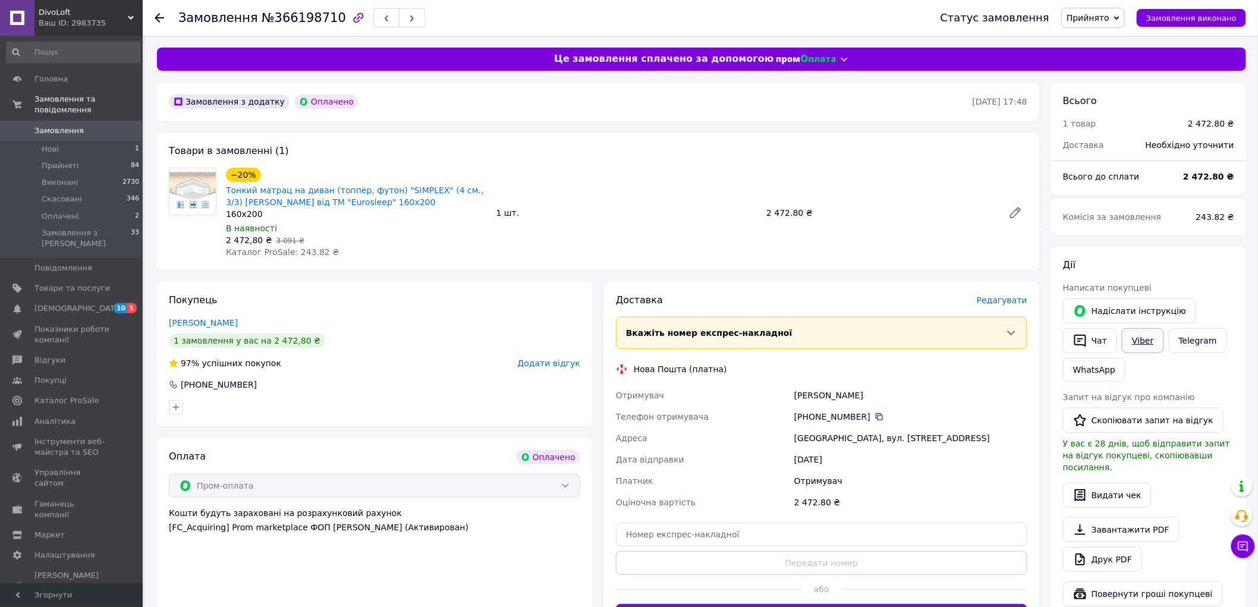
click at [1145, 341] on link "Viber" at bounding box center [1143, 340] width 42 height 25
drag, startPoint x: 634, startPoint y: 367, endPoint x: 995, endPoint y: 446, distance: 369.5
click at [995, 446] on div "Доставка [PERSON_NAME] Вкажіть номер експрес-накладної Обов'язково введіть номе…" at bounding box center [821, 461] width 411 height 334
copy div "Нова Пошта (платна) Отримувач [PERSON_NAME] Телефон отримувача +380 96 042 06 […"
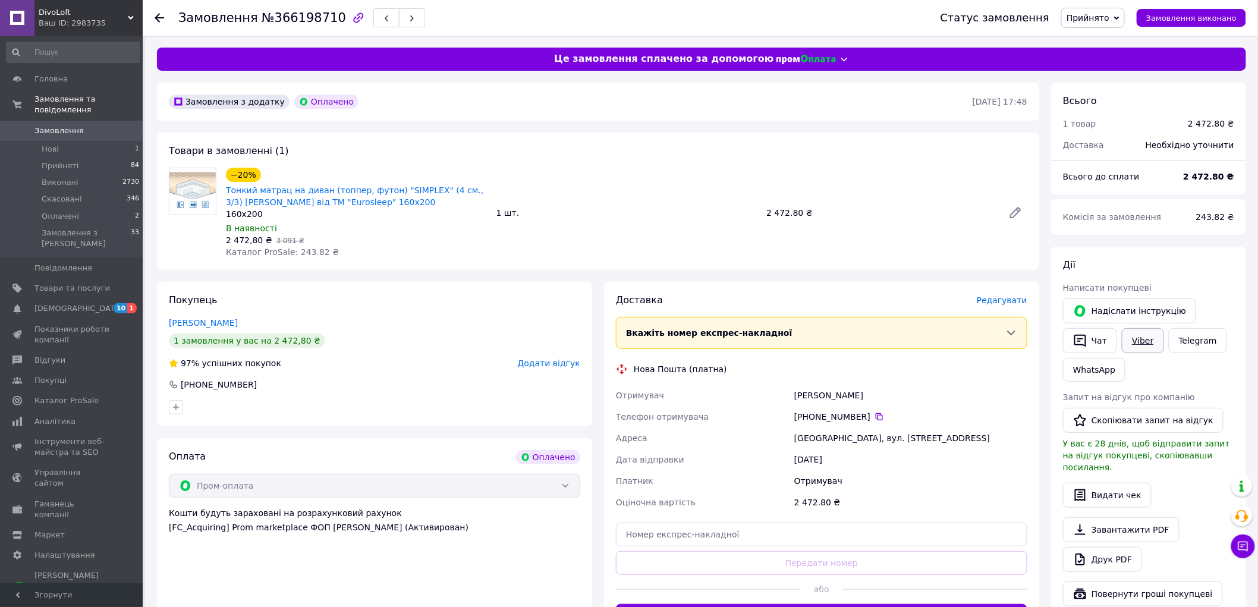
click at [1134, 338] on link "Viber" at bounding box center [1143, 340] width 42 height 25
